Goal: Navigation & Orientation: Understand site structure

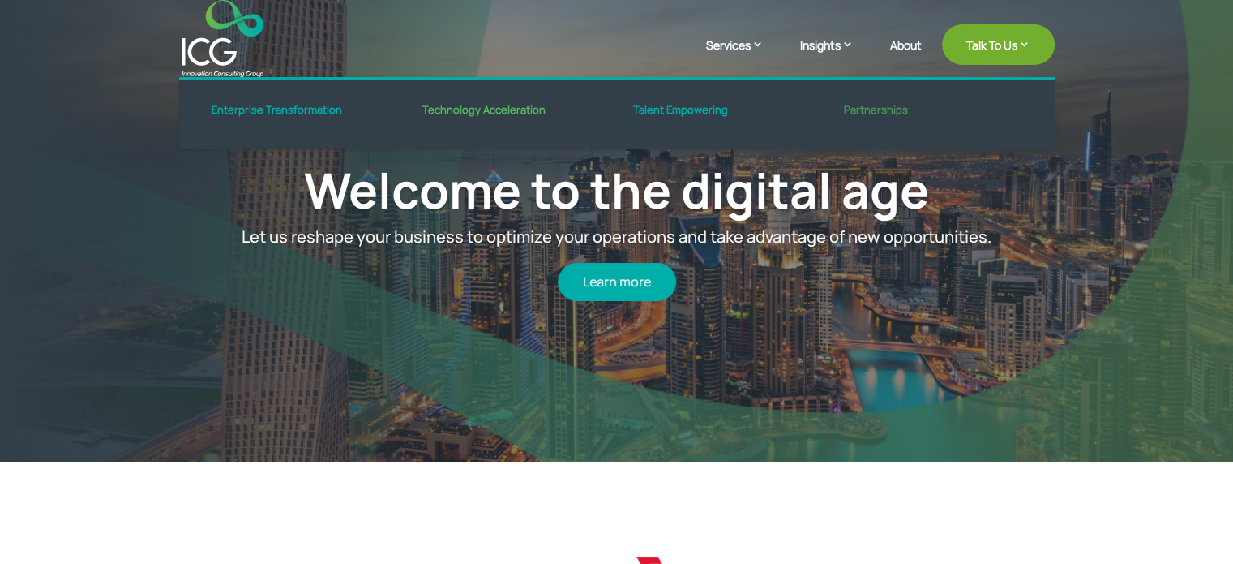
click at [881, 104] on link "Partnerships" at bounding box center [921, 115] width 186 height 22
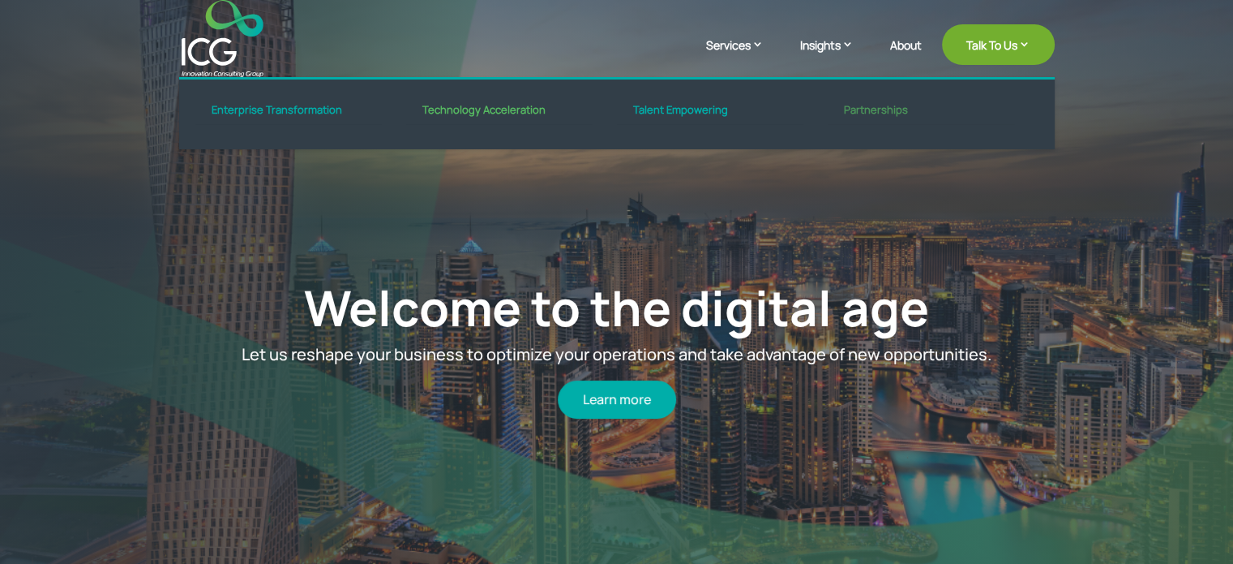
click at [871, 105] on link "Partnerships" at bounding box center [921, 115] width 186 height 22
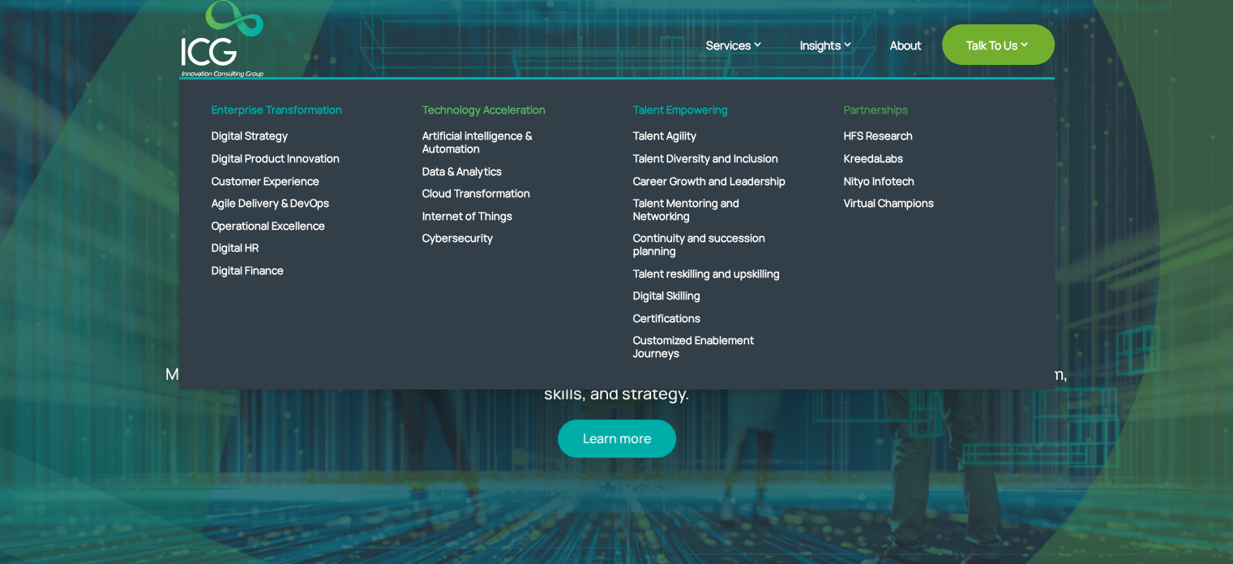
click at [866, 104] on link "Partnerships" at bounding box center [921, 115] width 186 height 22
click at [866, 131] on link "HFS Research" at bounding box center [921, 136] width 186 height 23
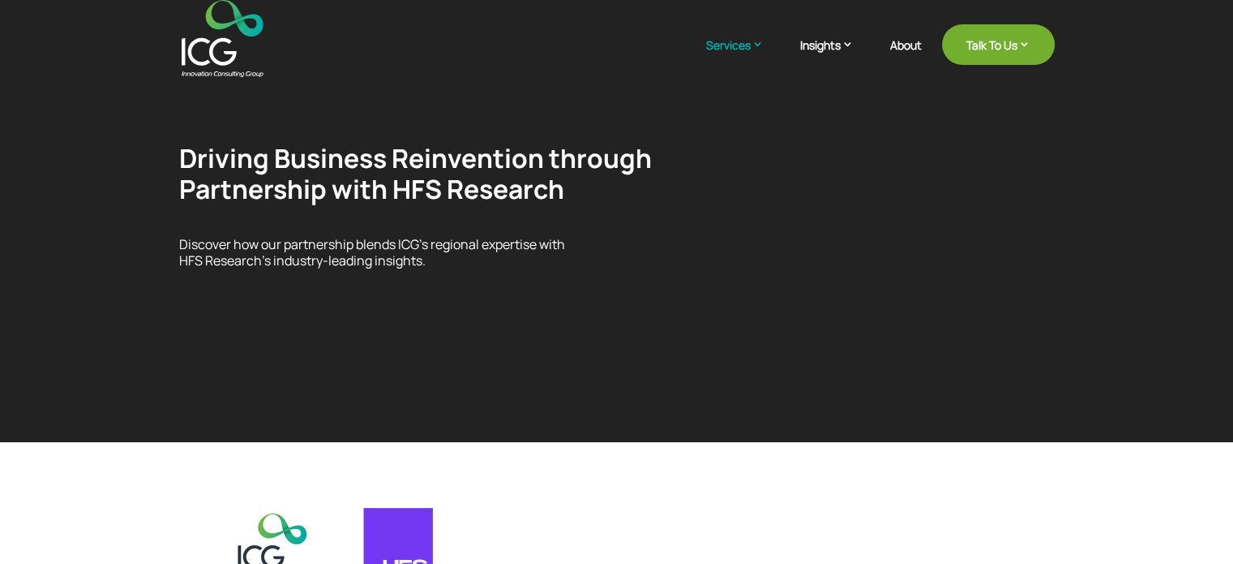
drag, startPoint x: 849, startPoint y: 158, endPoint x: 600, endPoint y: 249, distance: 265.0
click at [600, 249] on p "Discover how our partnership blends ICG’s regional expertise with HFS Research’…" at bounding box center [617, 252] width 876 height 31
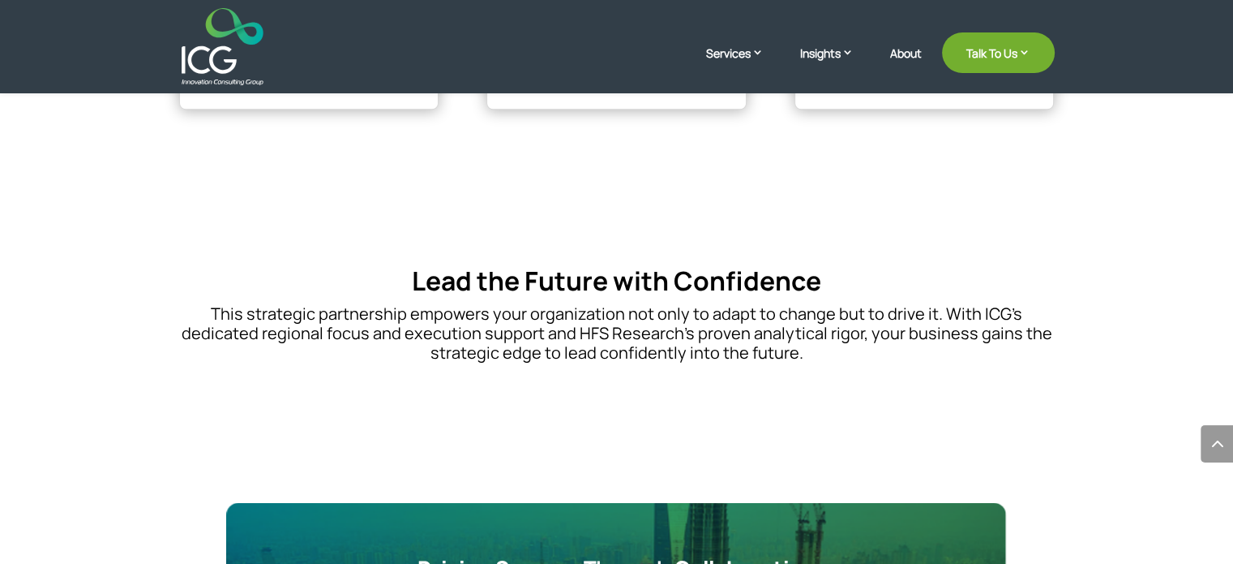
scroll to position [2433, 0]
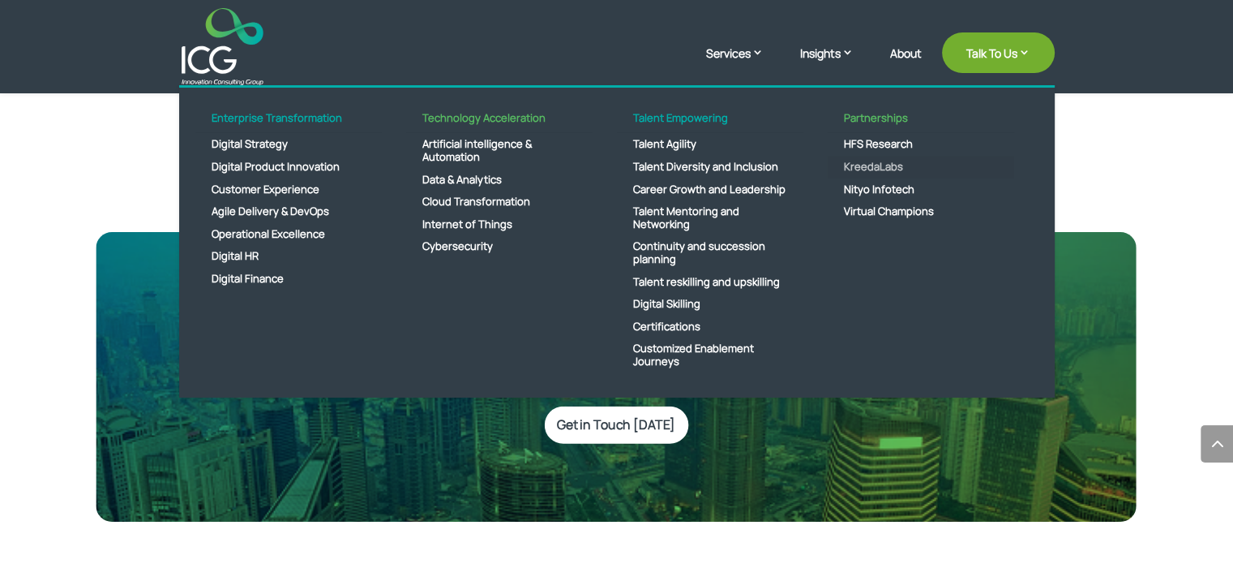
click at [889, 159] on link "KreedaLabs" at bounding box center [921, 167] width 186 height 23
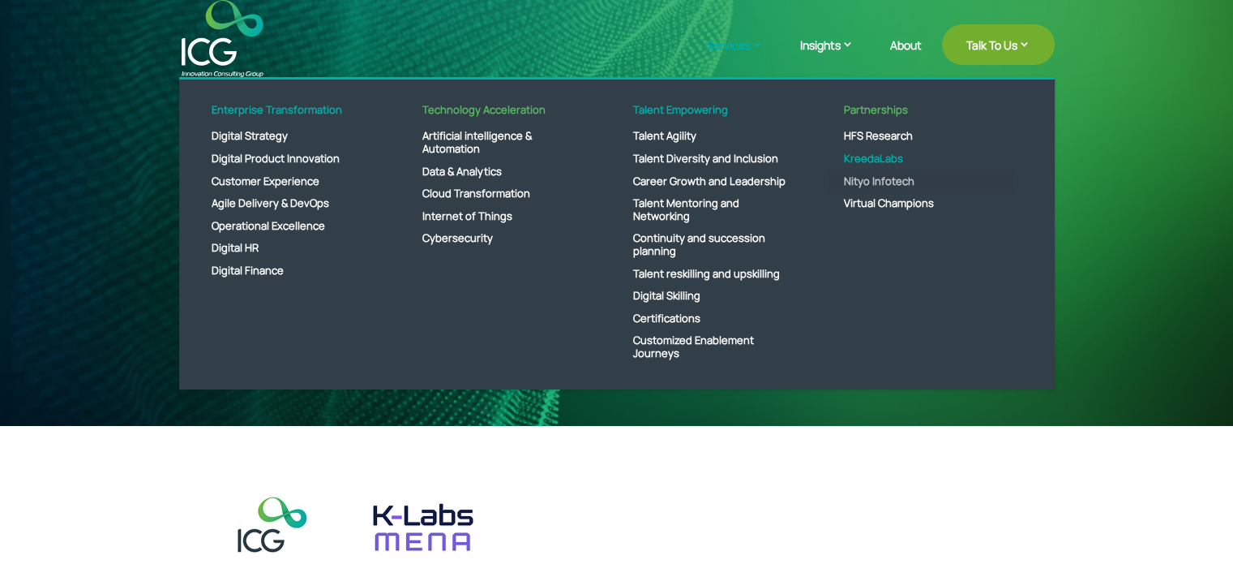
click at [875, 182] on link "Nityo Infotech" at bounding box center [921, 181] width 186 height 23
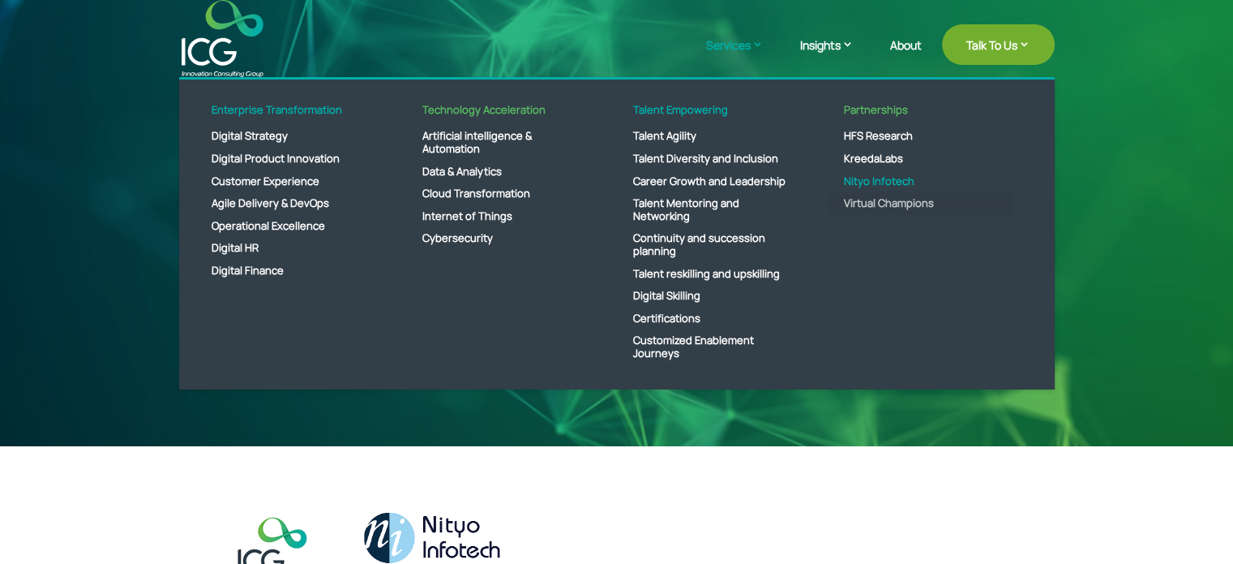
click at [869, 199] on link "Virtual Champions" at bounding box center [921, 203] width 186 height 23
